Goal: Transaction & Acquisition: Book appointment/travel/reservation

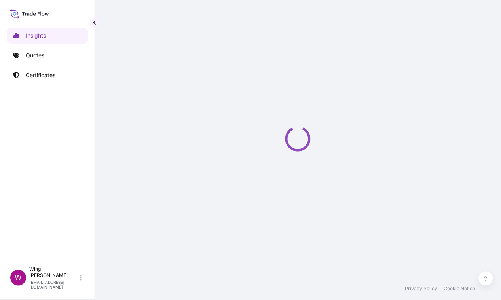
select select "2025"
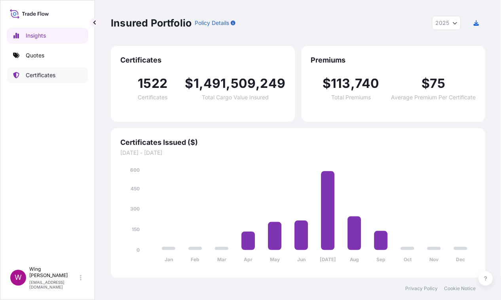
click at [38, 78] on p "Certificates" at bounding box center [41, 75] width 30 height 8
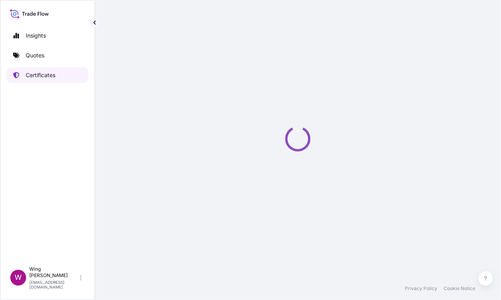
click at [38, 78] on p "Certificates" at bounding box center [41, 75] width 30 height 8
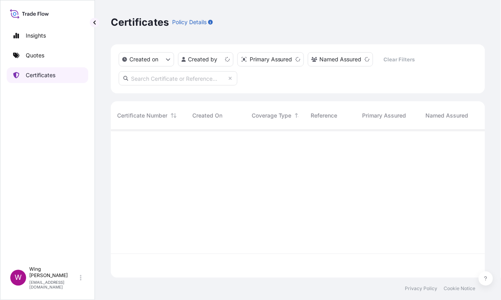
scroll to position [145, 367]
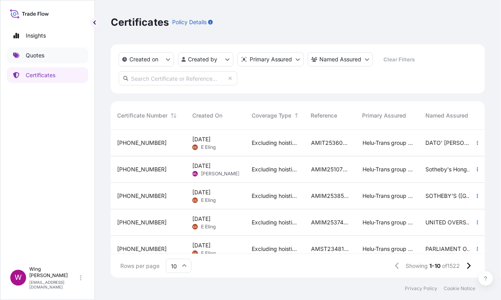
click at [35, 57] on p "Quotes" at bounding box center [35, 55] width 19 height 8
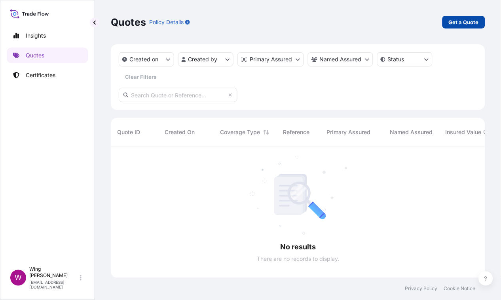
scroll to position [152, 367]
click at [473, 17] on link "Get a Quote" at bounding box center [463, 22] width 43 height 13
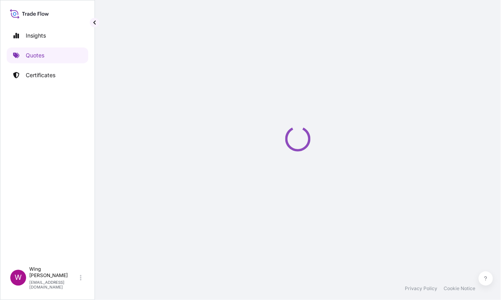
select select "AIR"
select select "27"
select select "Transit"
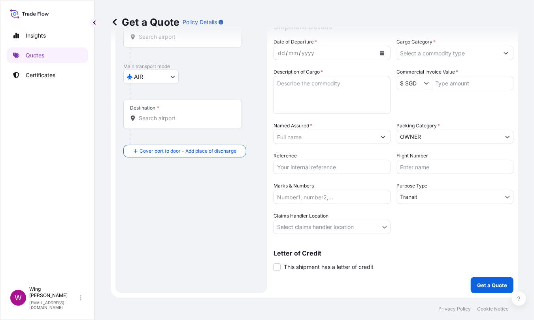
scroll to position [32, 0]
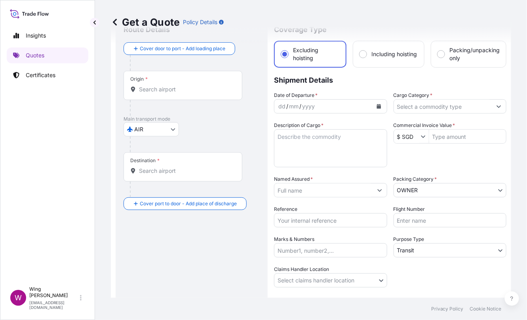
click at [318, 189] on input "Named Assured *" at bounding box center [323, 190] width 98 height 14
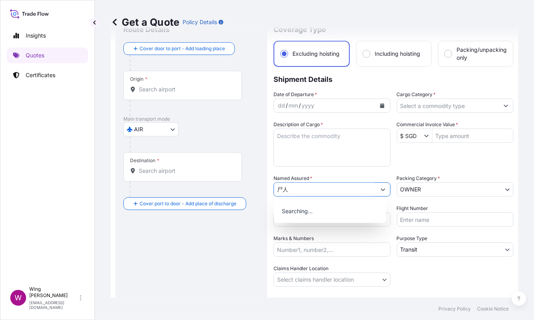
type input "尸人廿"
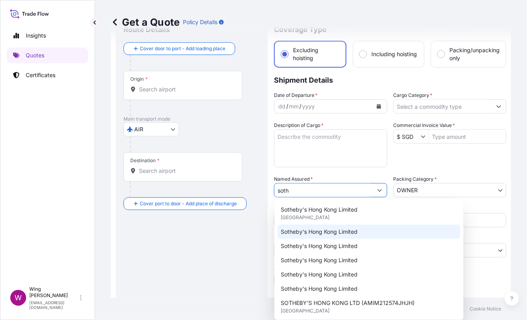
click at [305, 227] on div "Sotheby's Hong Kong Limited" at bounding box center [368, 232] width 183 height 14
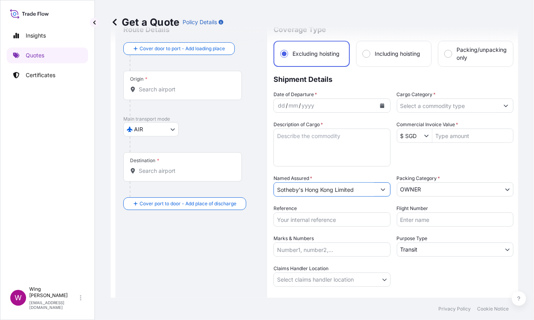
drag, startPoint x: 362, startPoint y: 189, endPoint x: 267, endPoint y: 188, distance: 95.3
click at [267, 188] on form "Route Details Cover door to port - Add loading place Place of loading Road / In…" at bounding box center [315, 181] width 408 height 338
type input "Sotheby's Hong Kong Limited"
click at [34, 36] on p "Insights" at bounding box center [36, 36] width 20 height 8
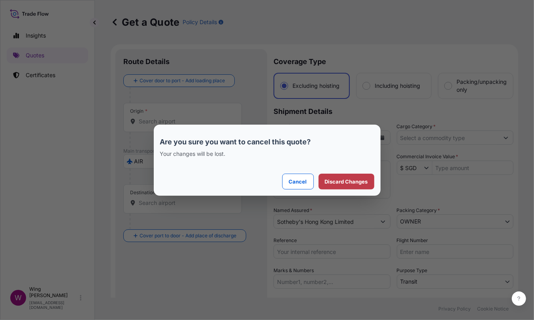
select select "2025"
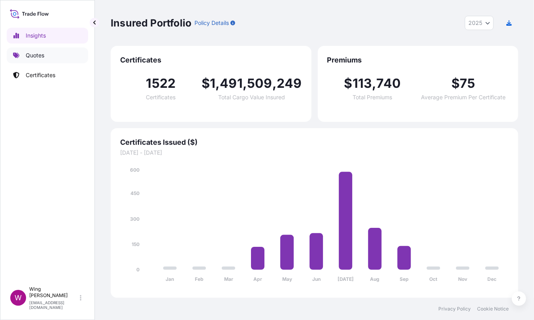
click at [39, 54] on p "Quotes" at bounding box center [35, 55] width 19 height 8
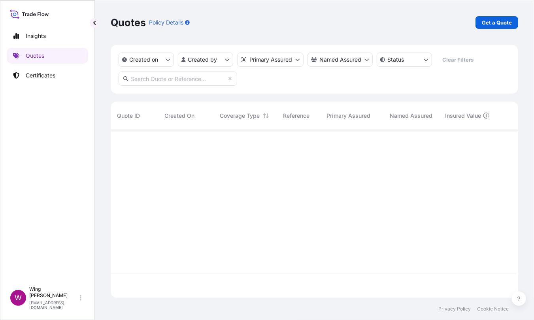
scroll to position [189, 400]
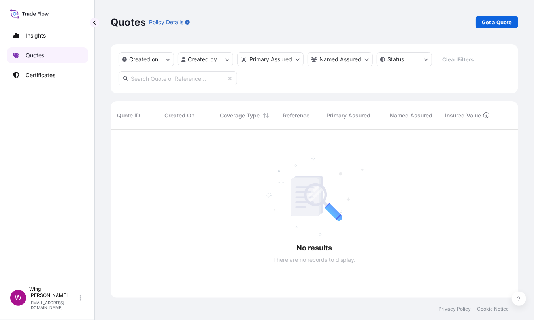
click at [38, 52] on p "Quotes" at bounding box center [35, 55] width 19 height 8
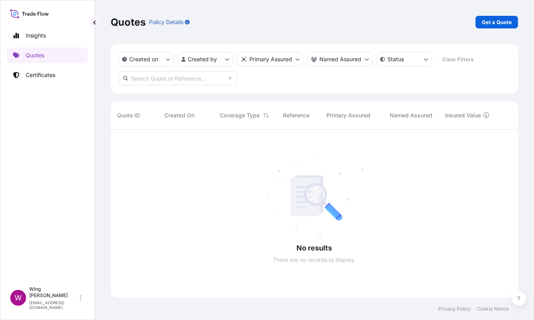
scroll to position [189, 400]
click at [44, 72] on p "Certificates" at bounding box center [41, 75] width 30 height 8
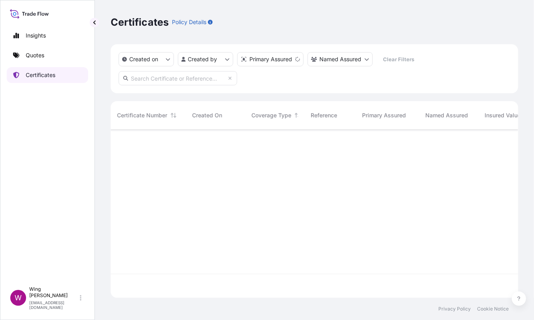
scroll to position [165, 400]
click at [34, 52] on p "Quotes" at bounding box center [35, 55] width 19 height 8
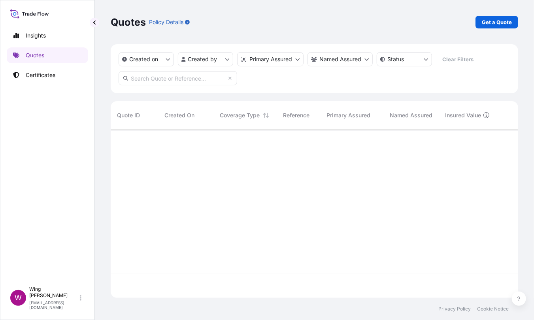
scroll to position [189, 400]
click at [261, 202] on div at bounding box center [463, 202] width 704 height 144
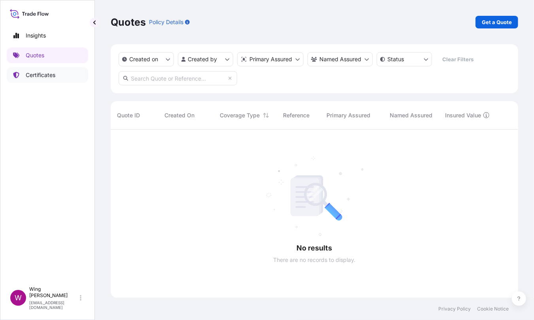
click at [43, 74] on p "Certificates" at bounding box center [41, 75] width 30 height 8
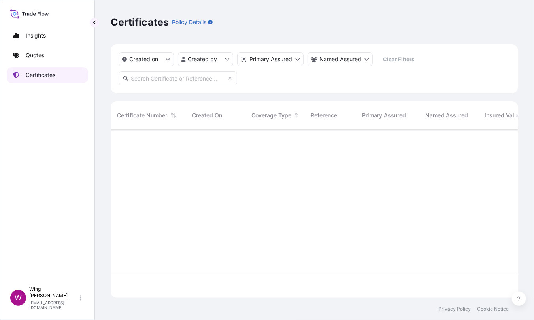
scroll to position [165, 400]
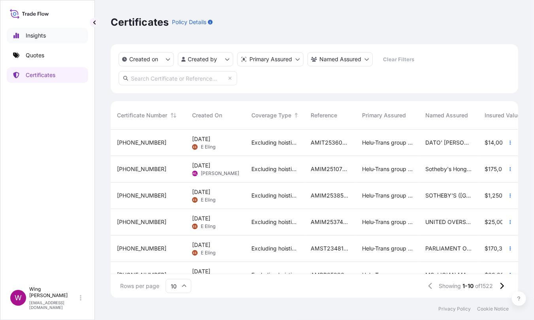
click at [47, 34] on link "Insights" at bounding box center [47, 36] width 81 height 16
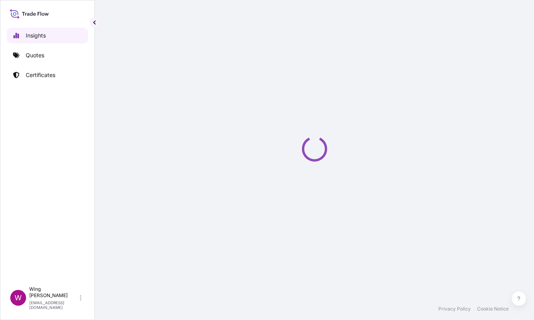
select select "2025"
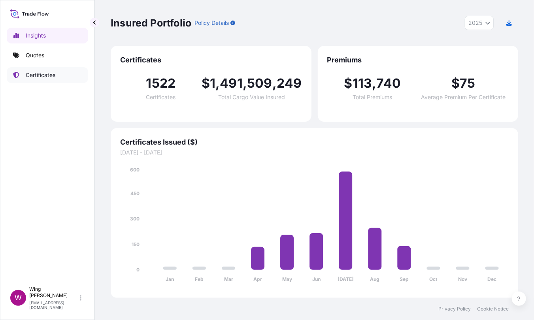
click at [38, 70] on link "Certificates" at bounding box center [47, 75] width 81 height 16
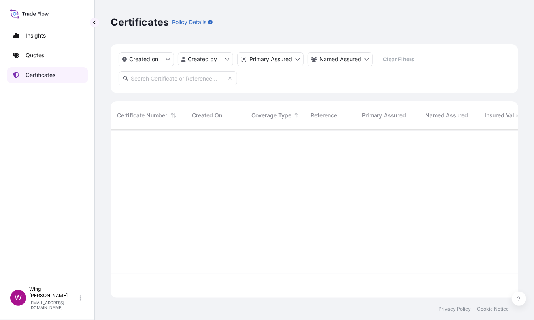
scroll to position [165, 400]
